Goal: Task Accomplishment & Management: Complete application form

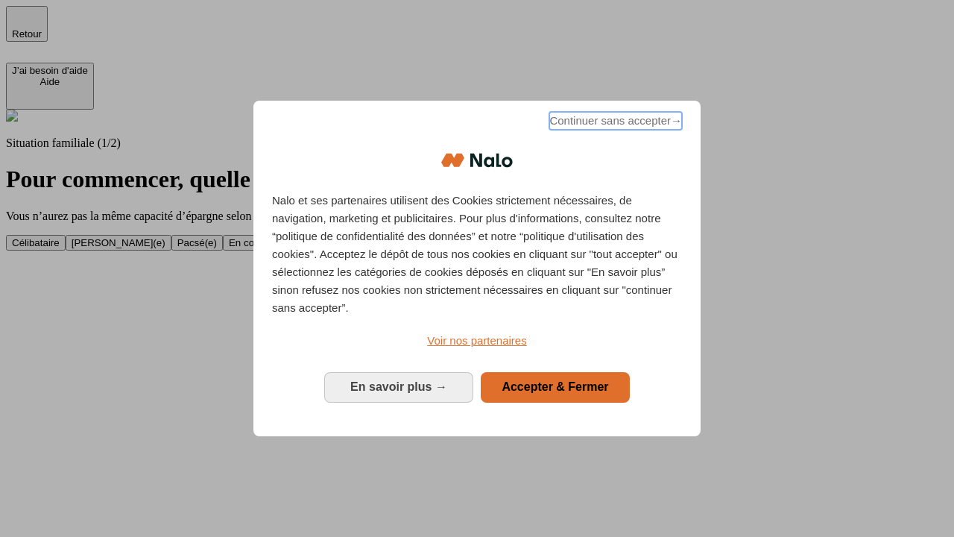
click at [614, 123] on span "Continuer sans accepter →" at bounding box center [615, 121] width 133 height 18
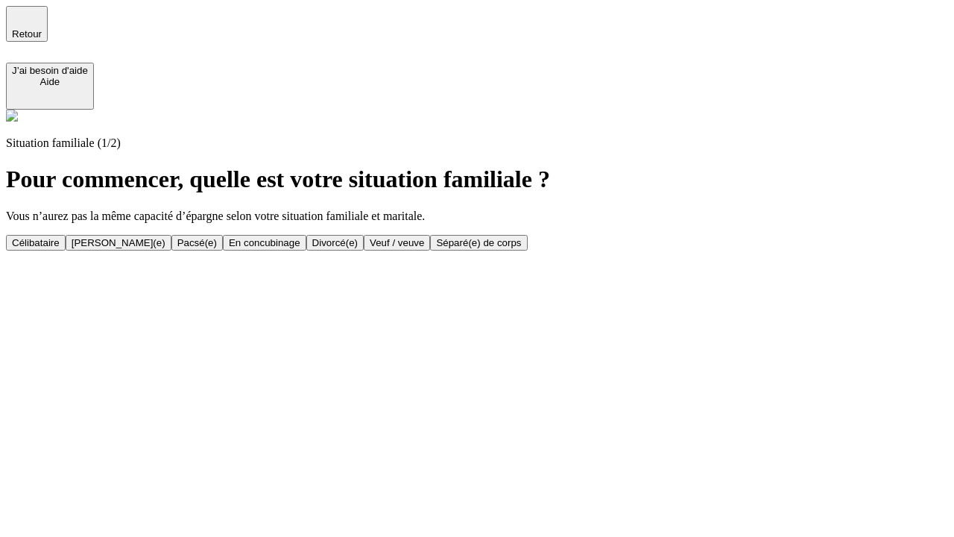
click at [424, 248] on div "Veuf / veuve" at bounding box center [397, 242] width 54 height 11
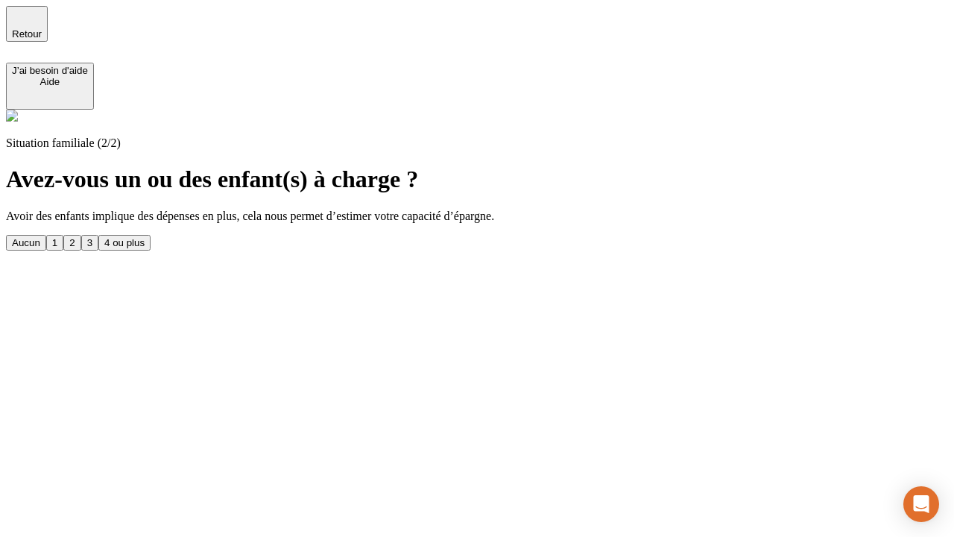
click at [57, 237] on div "1" at bounding box center [54, 242] width 5 height 11
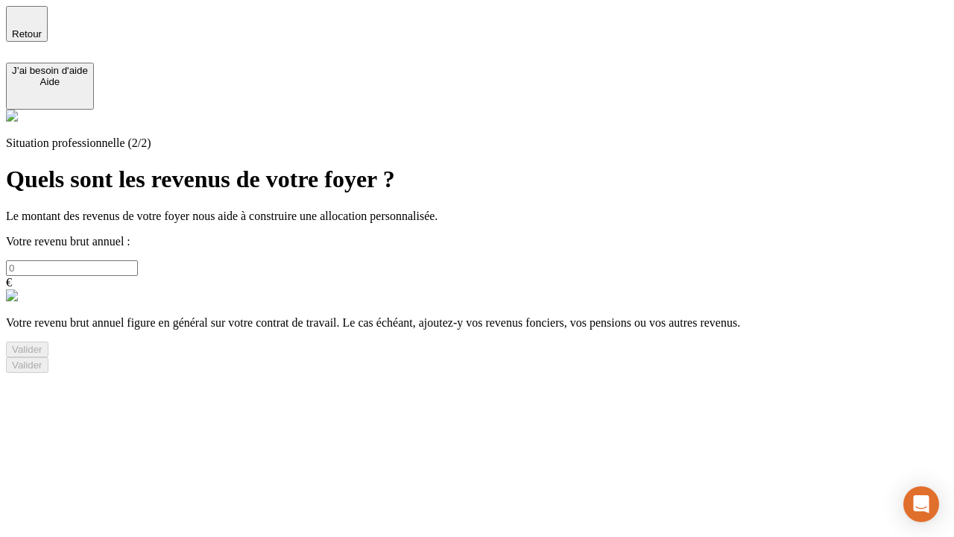
click at [138, 260] on input "text" at bounding box center [72, 268] width 132 height 16
type input "30 000"
click at [42, 355] on div "Valider" at bounding box center [27, 349] width 31 height 11
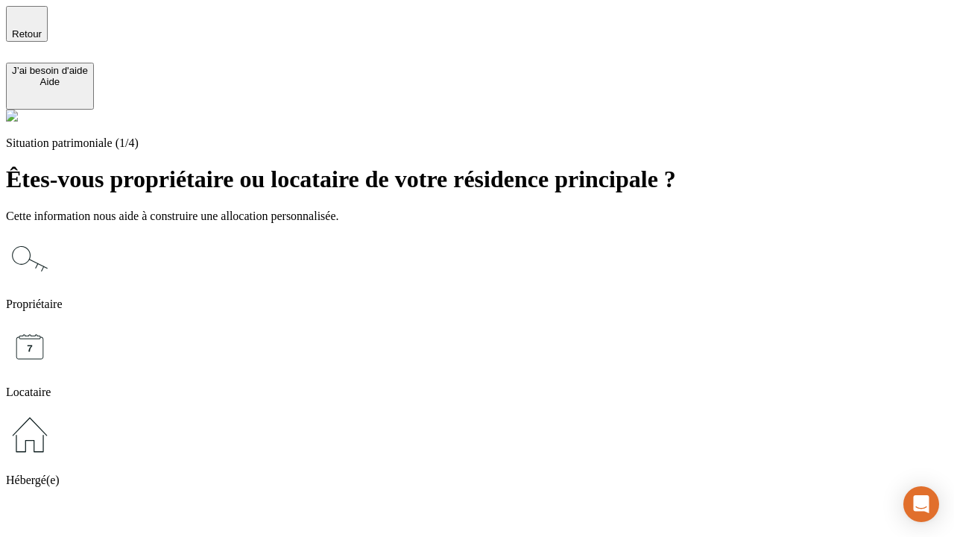
click at [54, 323] on icon at bounding box center [30, 347] width 48 height 48
type input "1 000"
click at [54, 323] on icon at bounding box center [30, 347] width 48 height 48
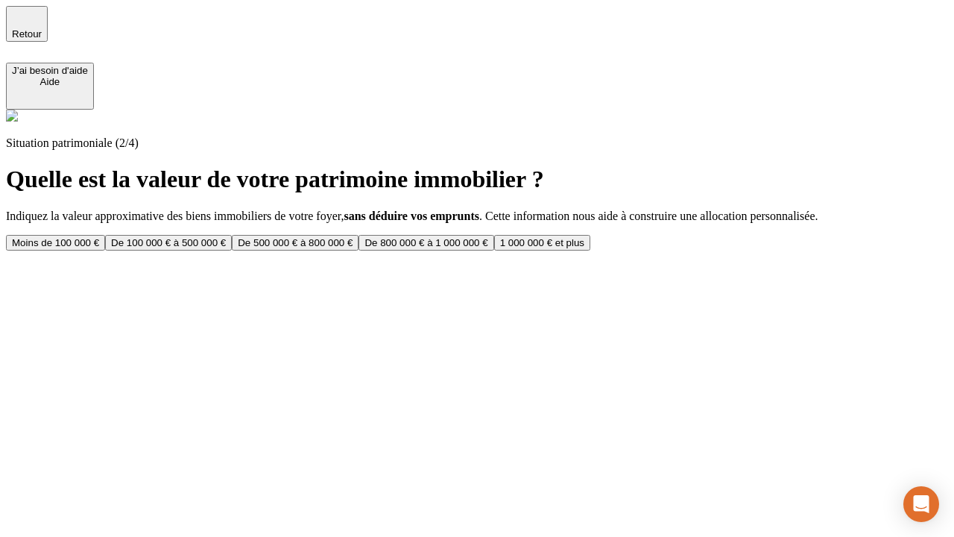
click at [99, 237] on div "Moins de 100 000 €" at bounding box center [55, 242] width 87 height 11
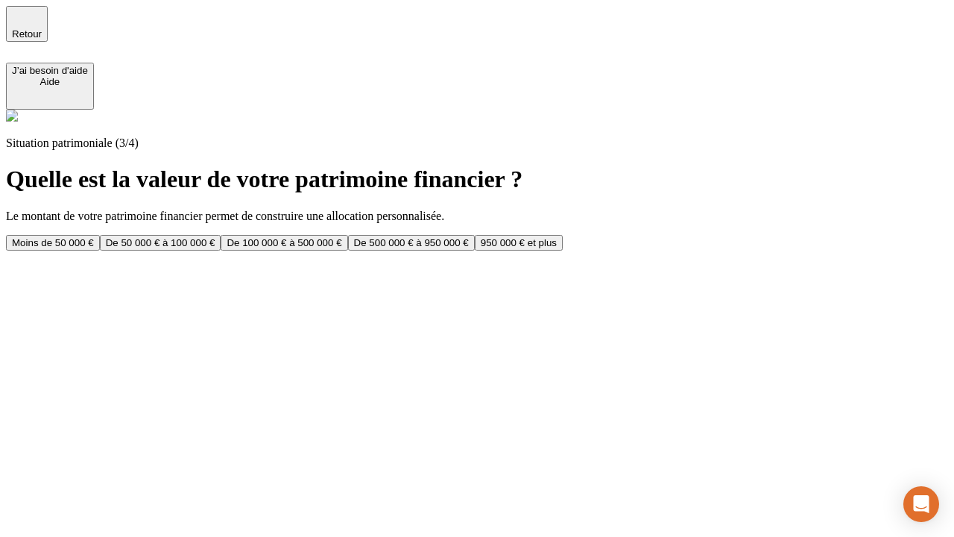
click at [94, 237] on div "Moins de 50 000 €" at bounding box center [53, 242] width 82 height 11
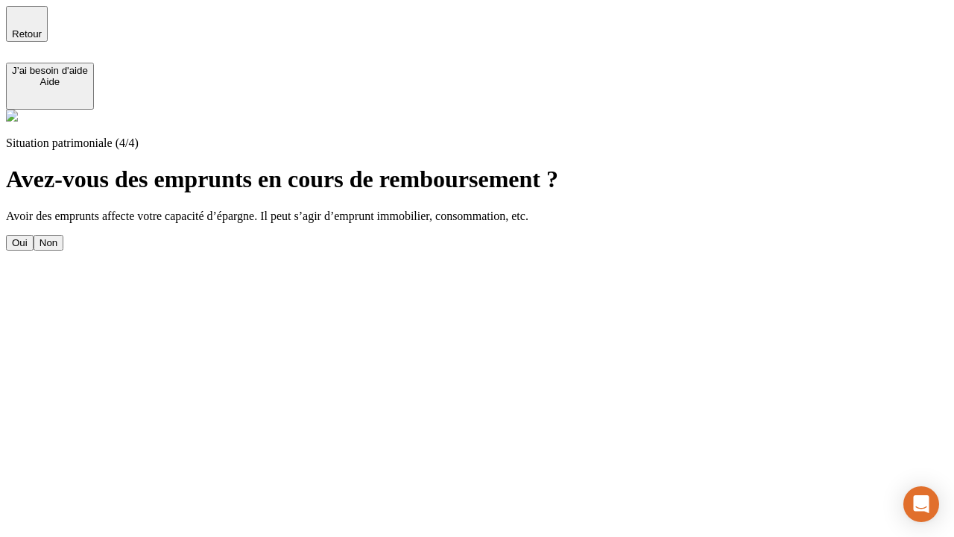
click at [57, 237] on div "Non" at bounding box center [48, 242] width 18 height 11
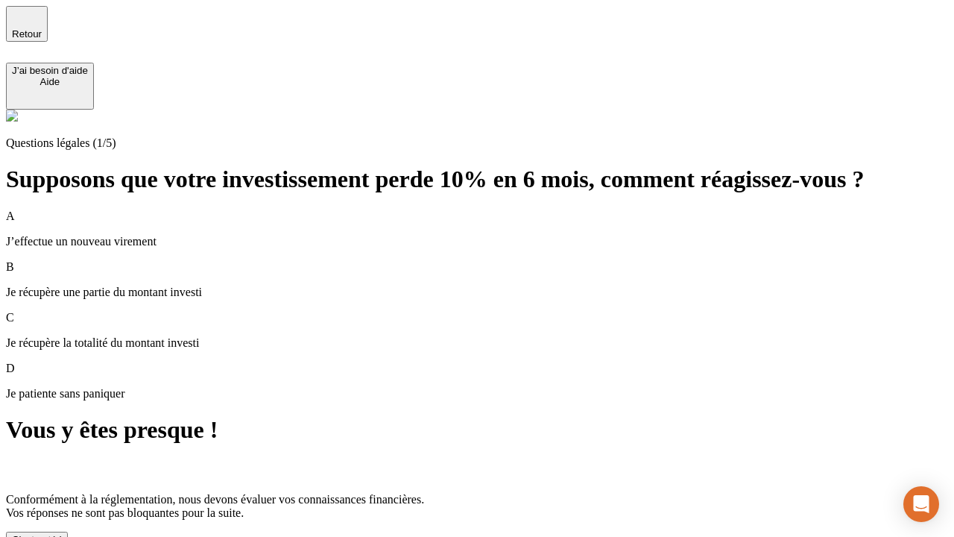
click at [62, 534] on div "C'est noté !" at bounding box center [37, 539] width 50 height 11
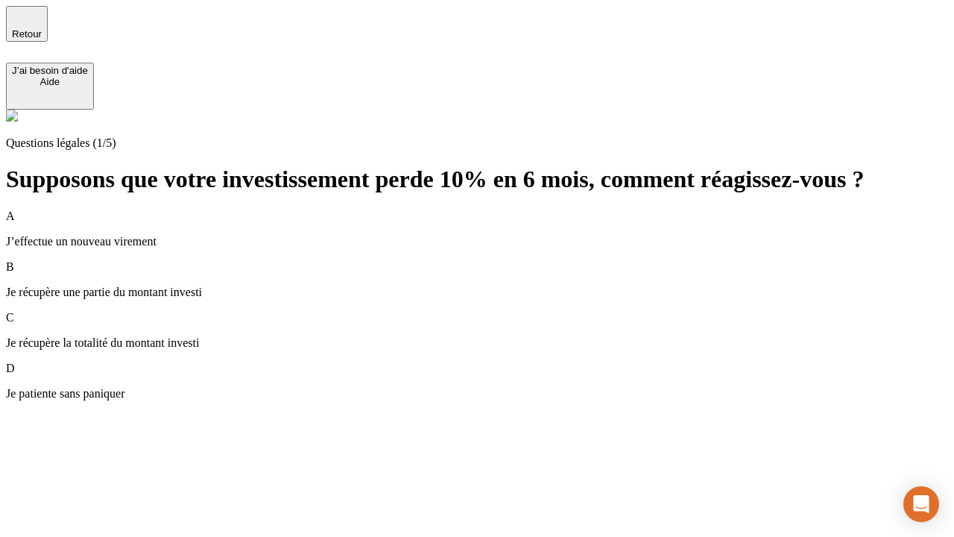
click at [495, 285] on p "Je récupère une partie du montant investi" at bounding box center [477, 291] width 942 height 13
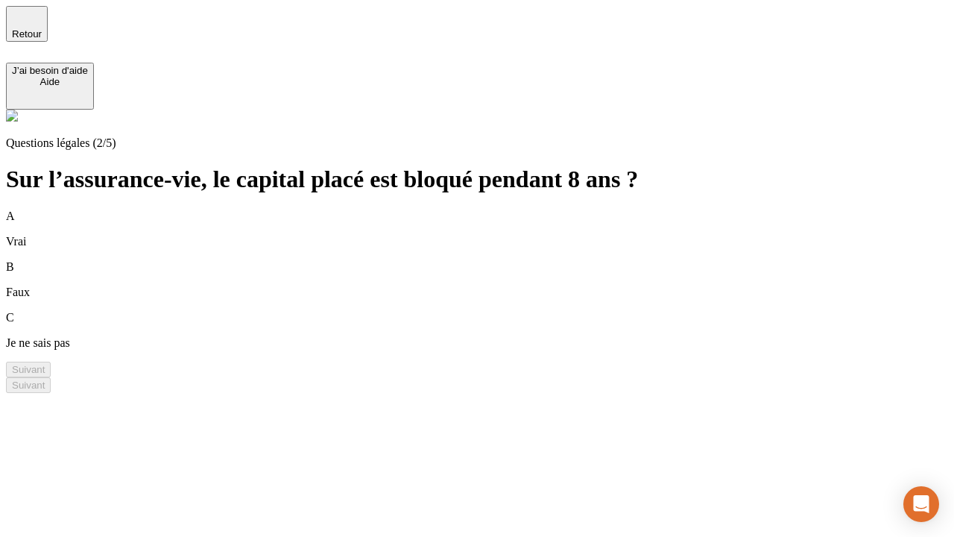
click at [495, 260] on div "B Faux" at bounding box center [477, 279] width 942 height 39
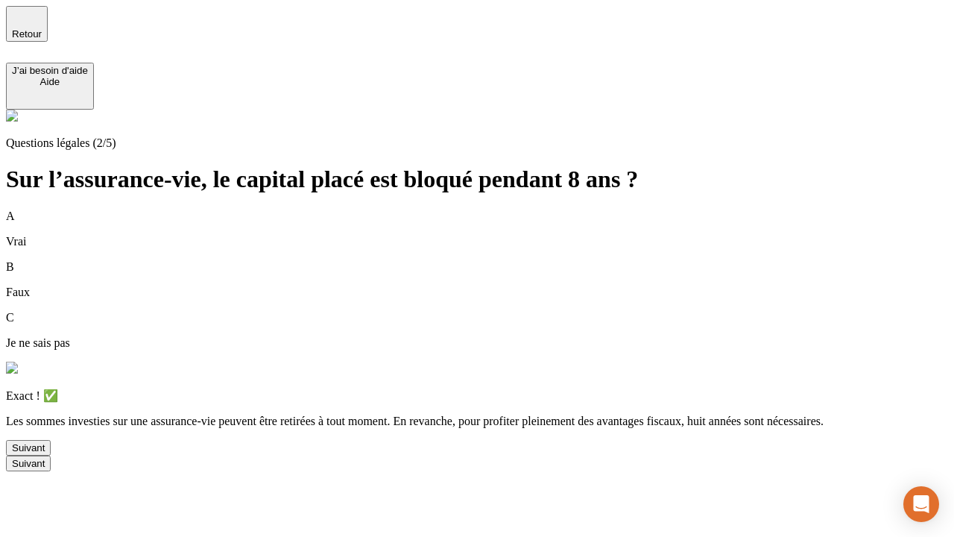
click at [45, 453] on div "Suivant" at bounding box center [28, 447] width 33 height 11
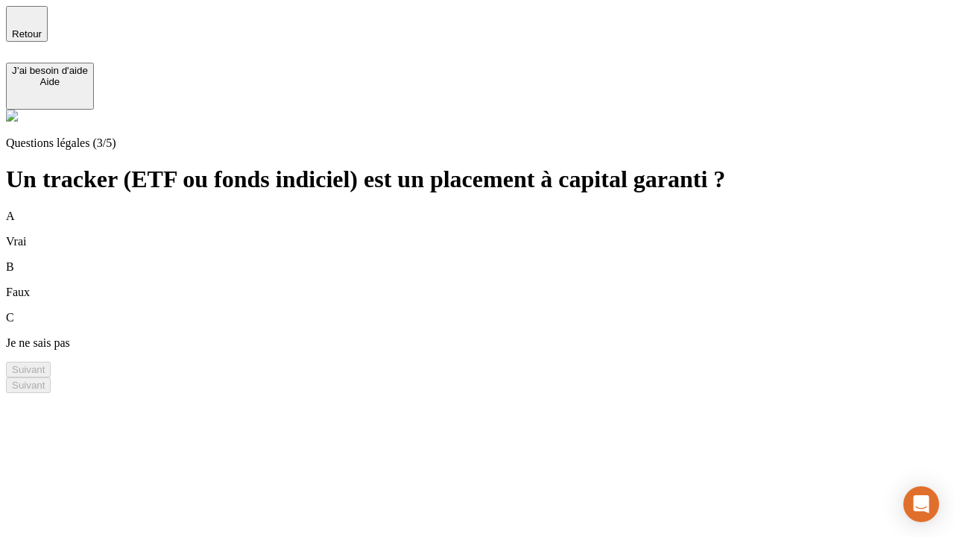
click at [495, 260] on div "B Faux" at bounding box center [477, 279] width 942 height 39
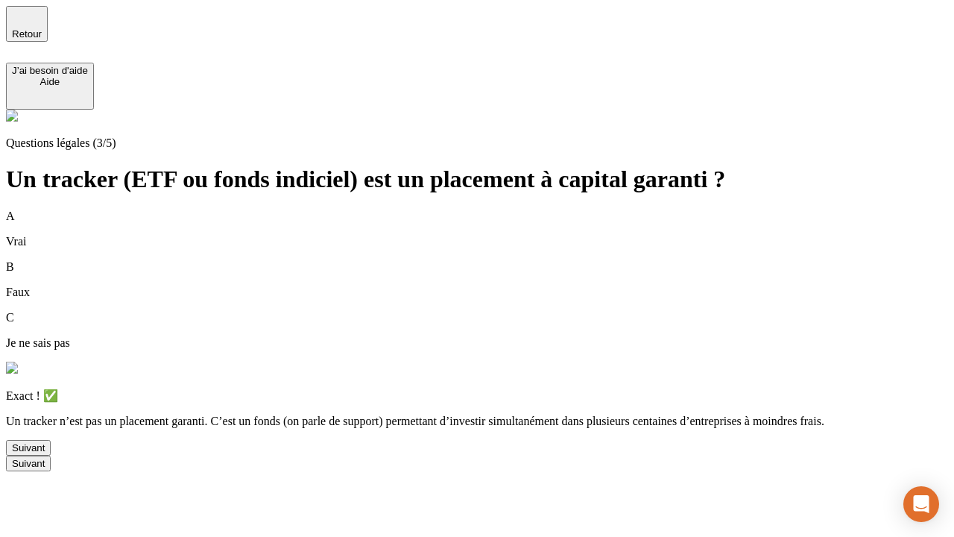
click at [45, 453] on div "Suivant" at bounding box center [28, 447] width 33 height 11
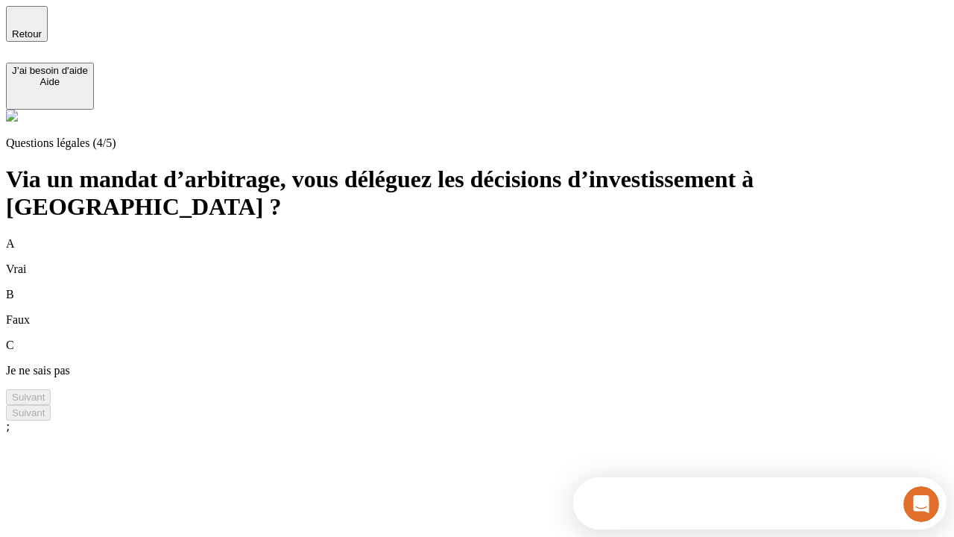
click at [495, 237] on div "A Vrai" at bounding box center [477, 256] width 942 height 39
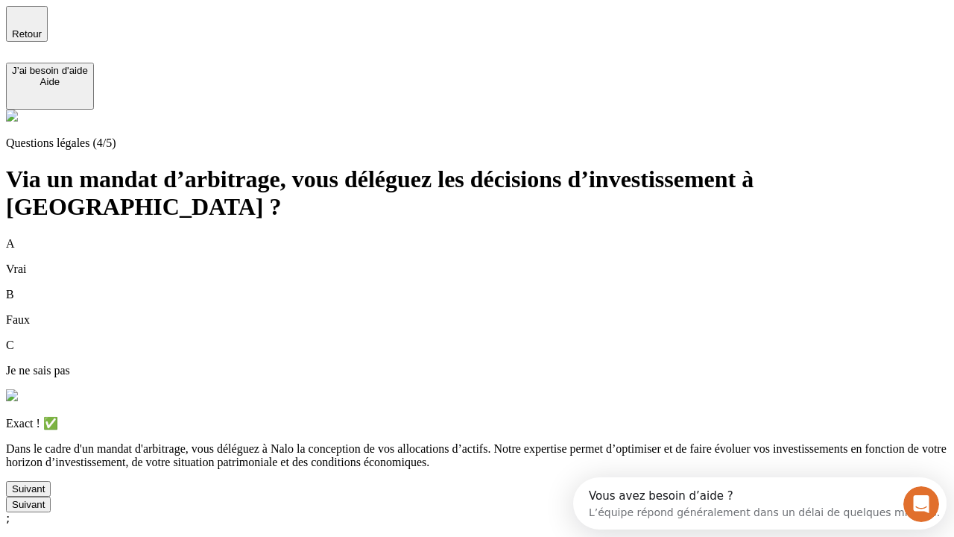
click at [45, 494] on div "Suivant" at bounding box center [28, 488] width 33 height 11
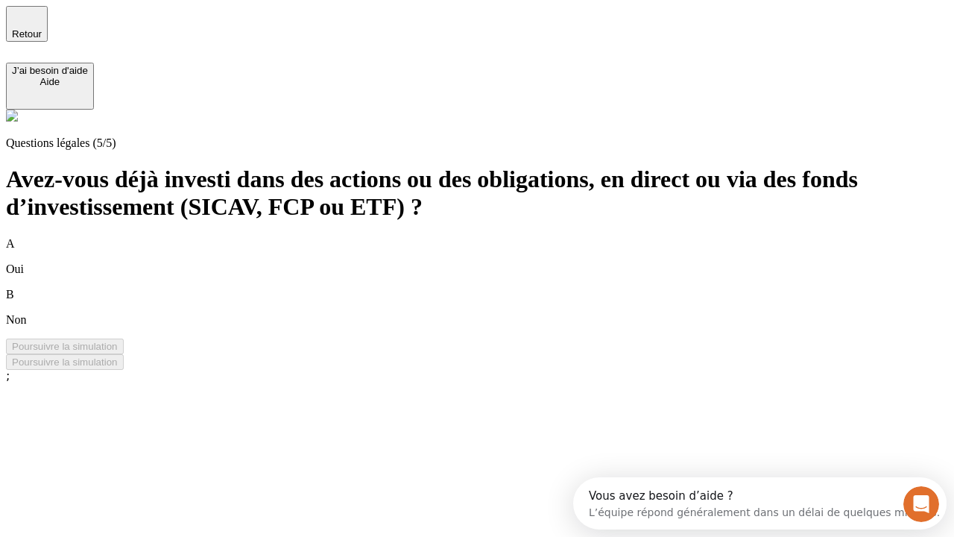
click at [495, 237] on div "A Oui" at bounding box center [477, 256] width 942 height 39
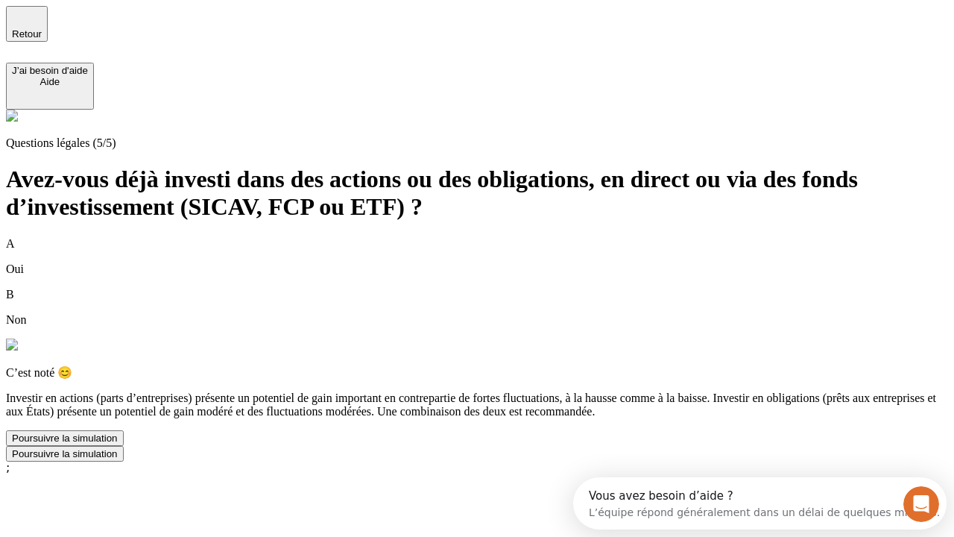
click at [118, 443] on div "Poursuivre la simulation" at bounding box center [65, 437] width 106 height 11
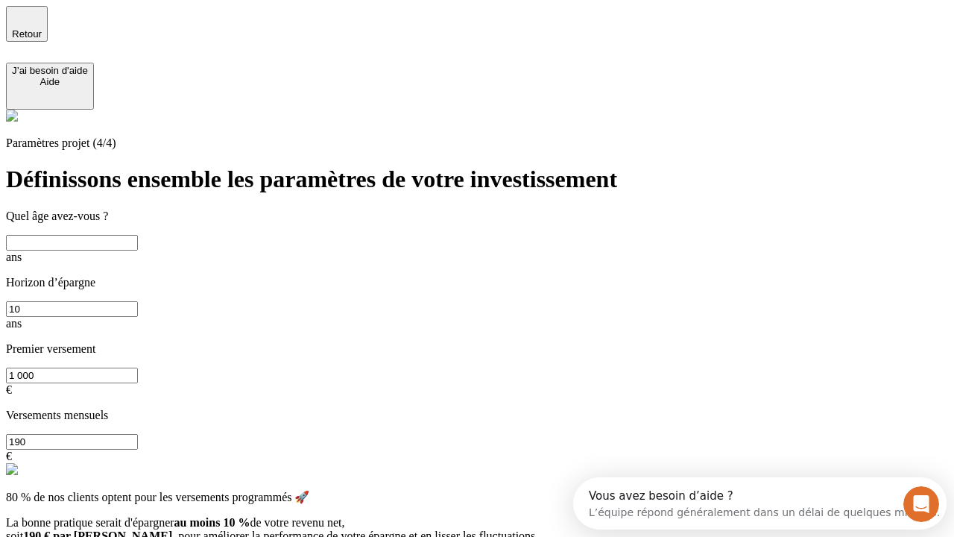
click at [138, 235] on input "text" at bounding box center [72, 243] width 132 height 16
type input "65"
click at [138, 301] on input "10" at bounding box center [72, 309] width 132 height 16
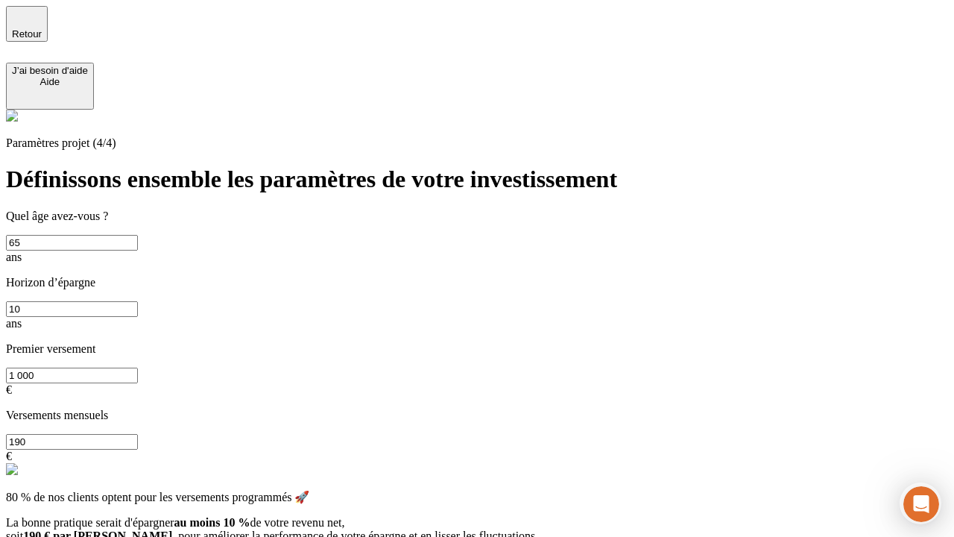
click at [138, 367] on input "1 000" at bounding box center [72, 375] width 132 height 16
type input "10 000"
click at [138, 434] on input "190" at bounding box center [72, 442] width 132 height 16
type input "640"
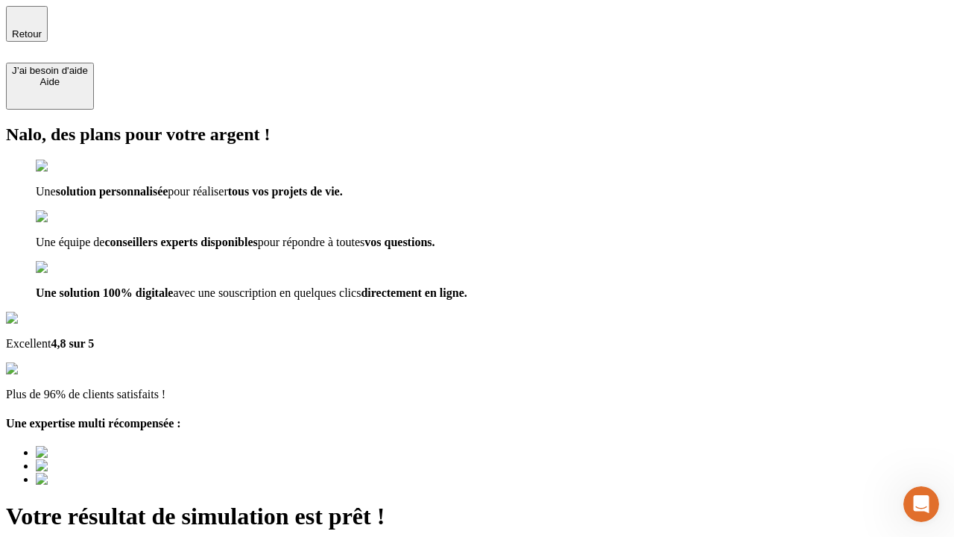
type input "[EMAIL_ADDRESS][DOMAIN_NAME]"
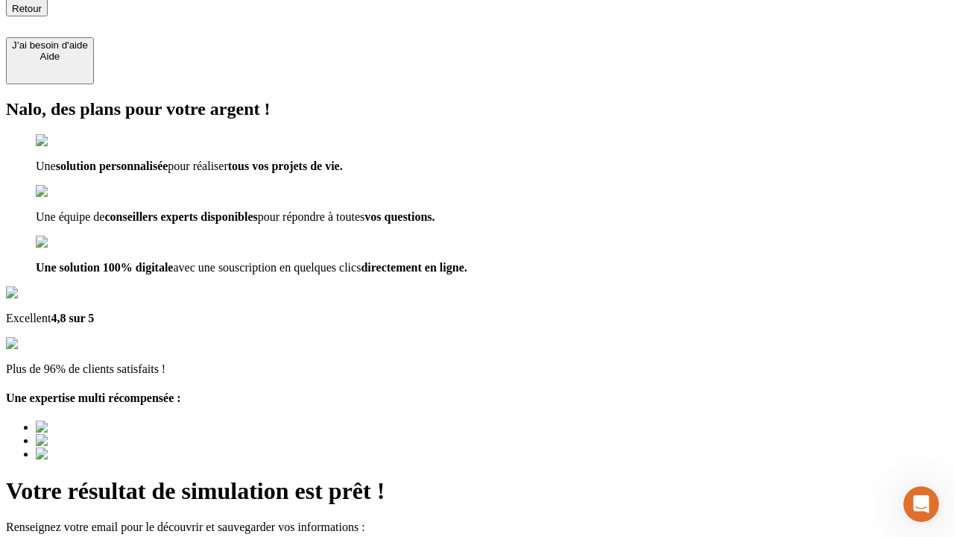
scroll to position [4, 0]
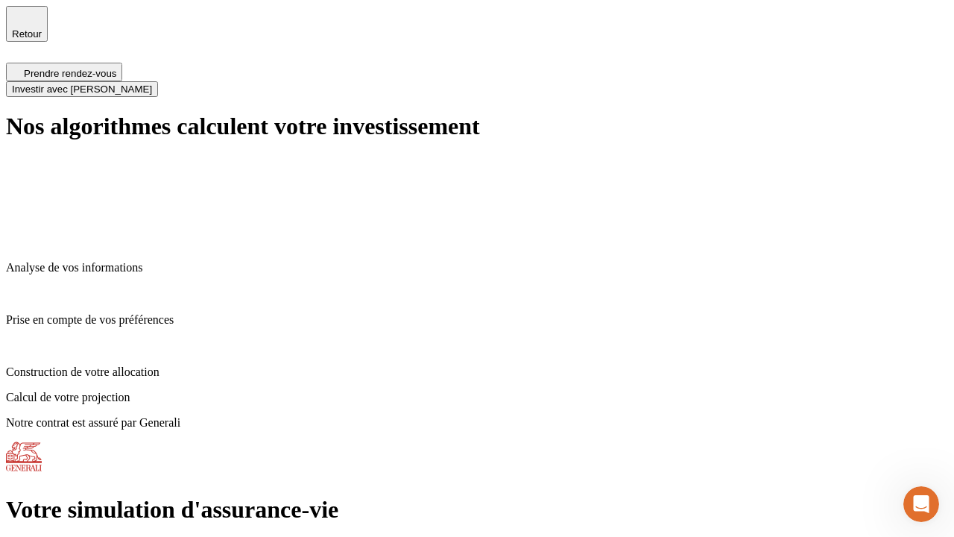
scroll to position [6, 0]
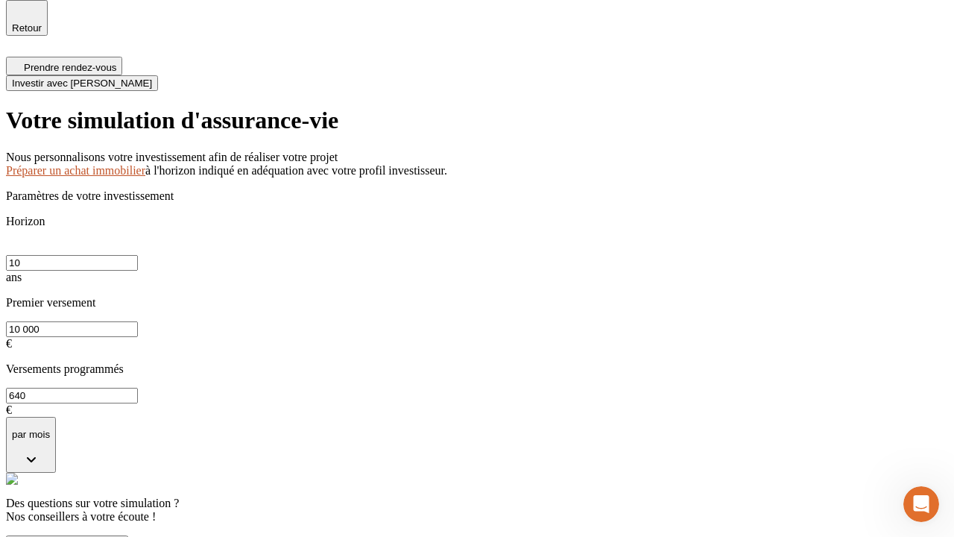
click at [152, 78] on span "Investir avec [PERSON_NAME]" at bounding box center [82, 83] width 140 height 11
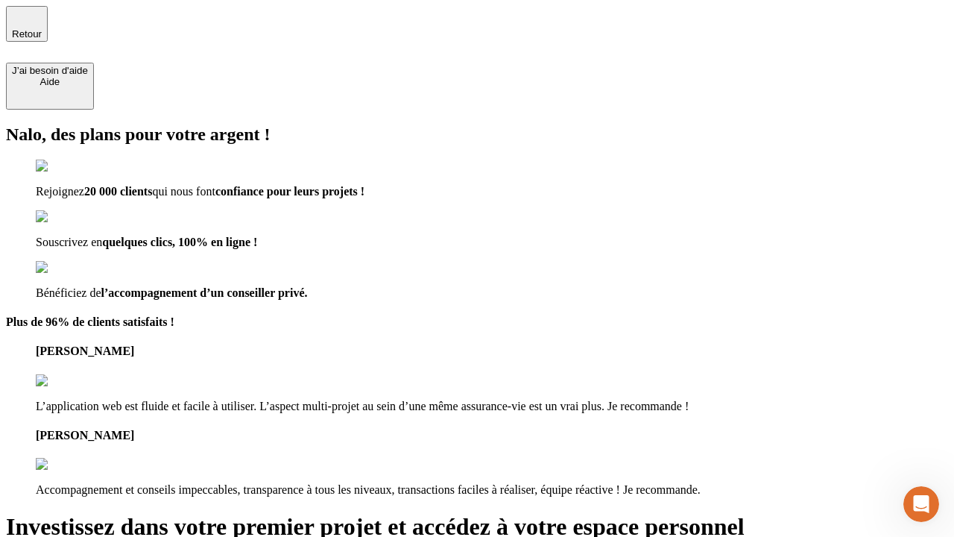
type input "[EMAIL_ADDRESS][DOMAIN_NAME]"
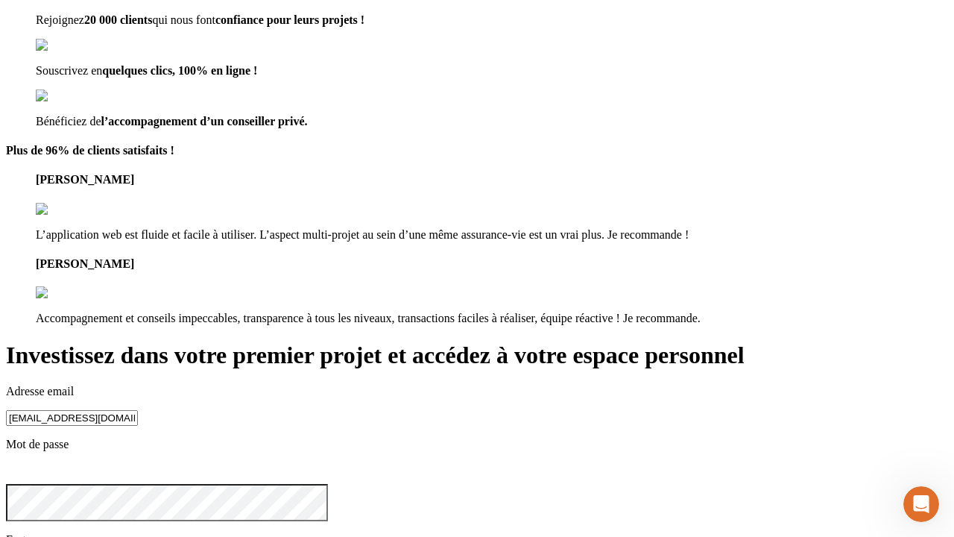
scroll to position [15, 0]
